Goal: Information Seeking & Learning: Learn about a topic

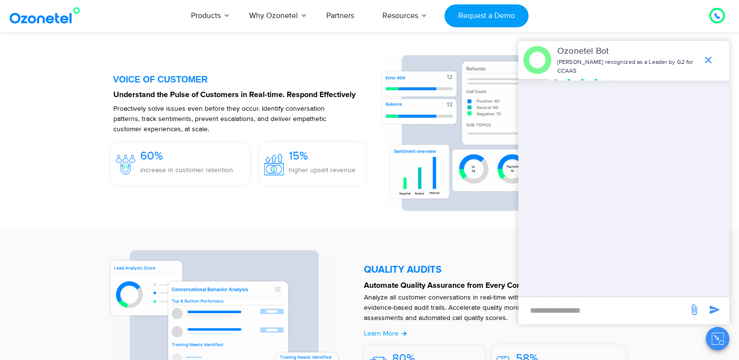
scroll to position [1481, 0]
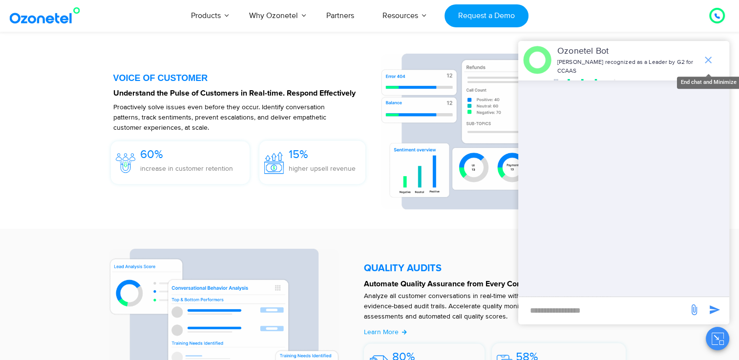
click at [706, 58] on icon "end chat or minimize" at bounding box center [708, 60] width 7 height 7
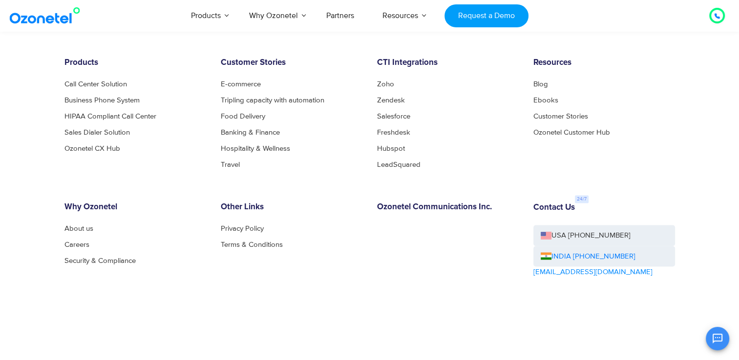
scroll to position [5378, 0]
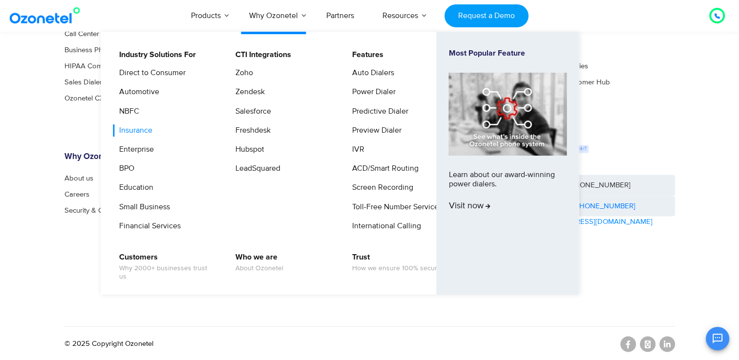
click at [131, 131] on link "Insurance" at bounding box center [133, 131] width 41 height 12
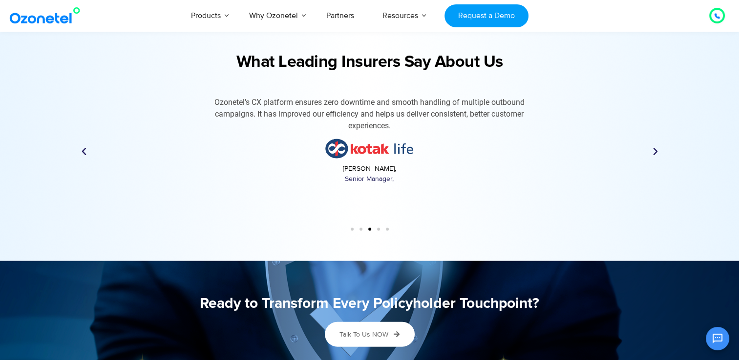
scroll to position [2433, 0]
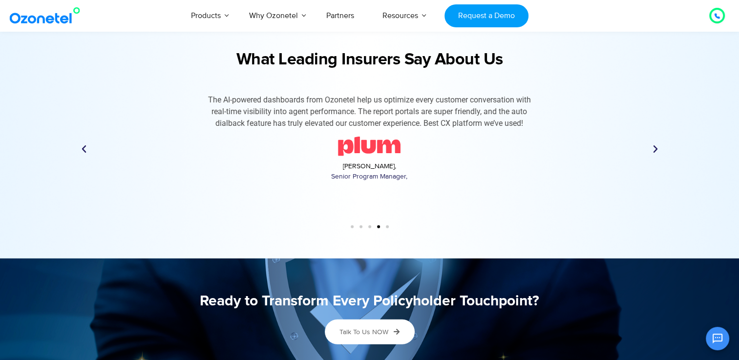
click at [387, 226] on span "Go to slide 5" at bounding box center [387, 227] width 3 height 3
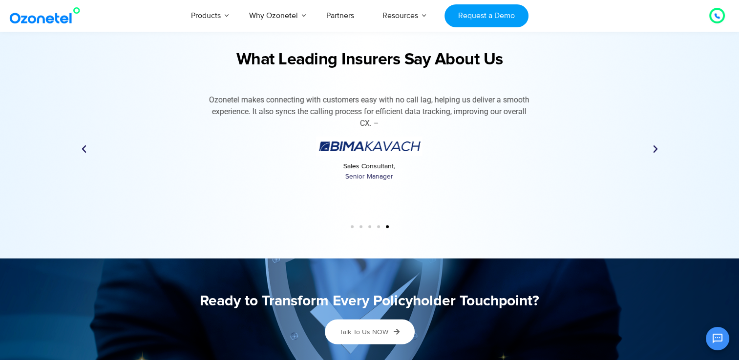
click at [387, 226] on span "Go to slide 5" at bounding box center [387, 227] width 3 height 3
click at [651, 148] on icon "Next slide" at bounding box center [655, 150] width 10 height 10
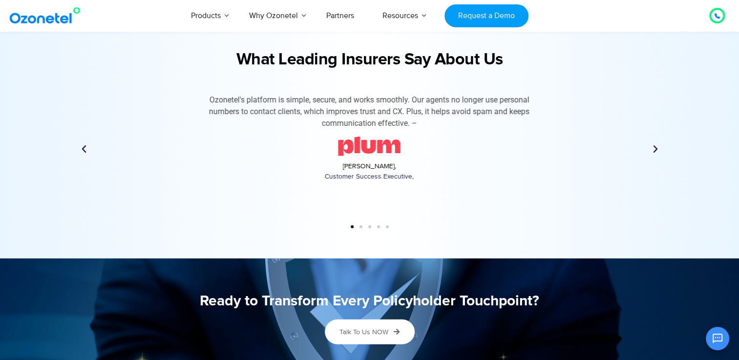
click at [651, 148] on icon "Next slide" at bounding box center [655, 150] width 10 height 10
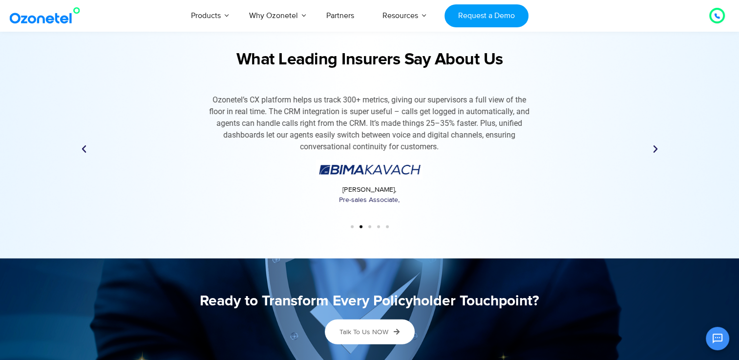
click at [651, 148] on icon "Next slide" at bounding box center [655, 150] width 10 height 10
